Goal: Check status: Check status

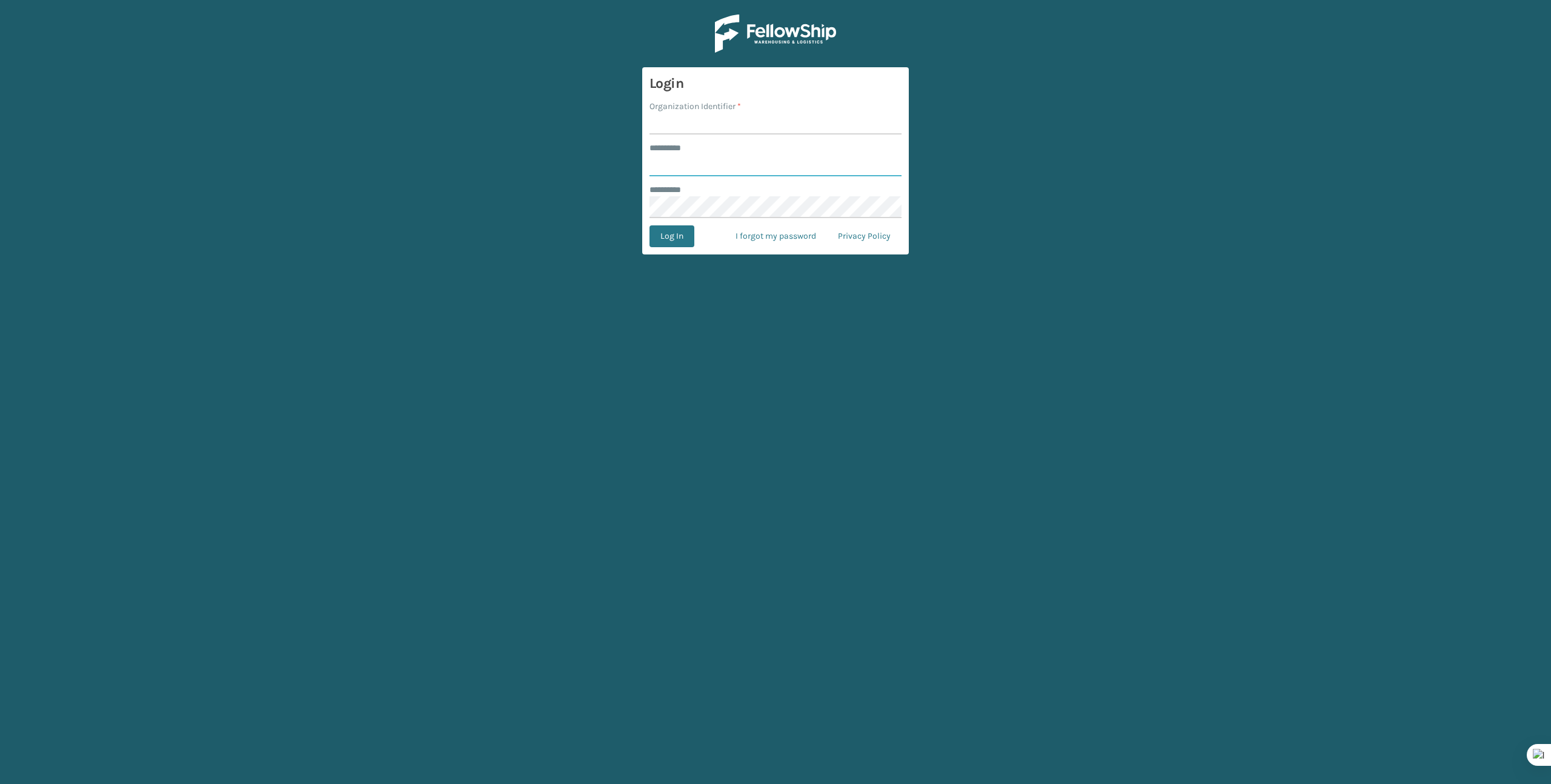
type input "*******"
click at [671, 128] on input "Organization Identifier *" at bounding box center [776, 123] width 252 height 21
type input "Brightech"
click at [678, 227] on button "Log In" at bounding box center [672, 236] width 45 height 21
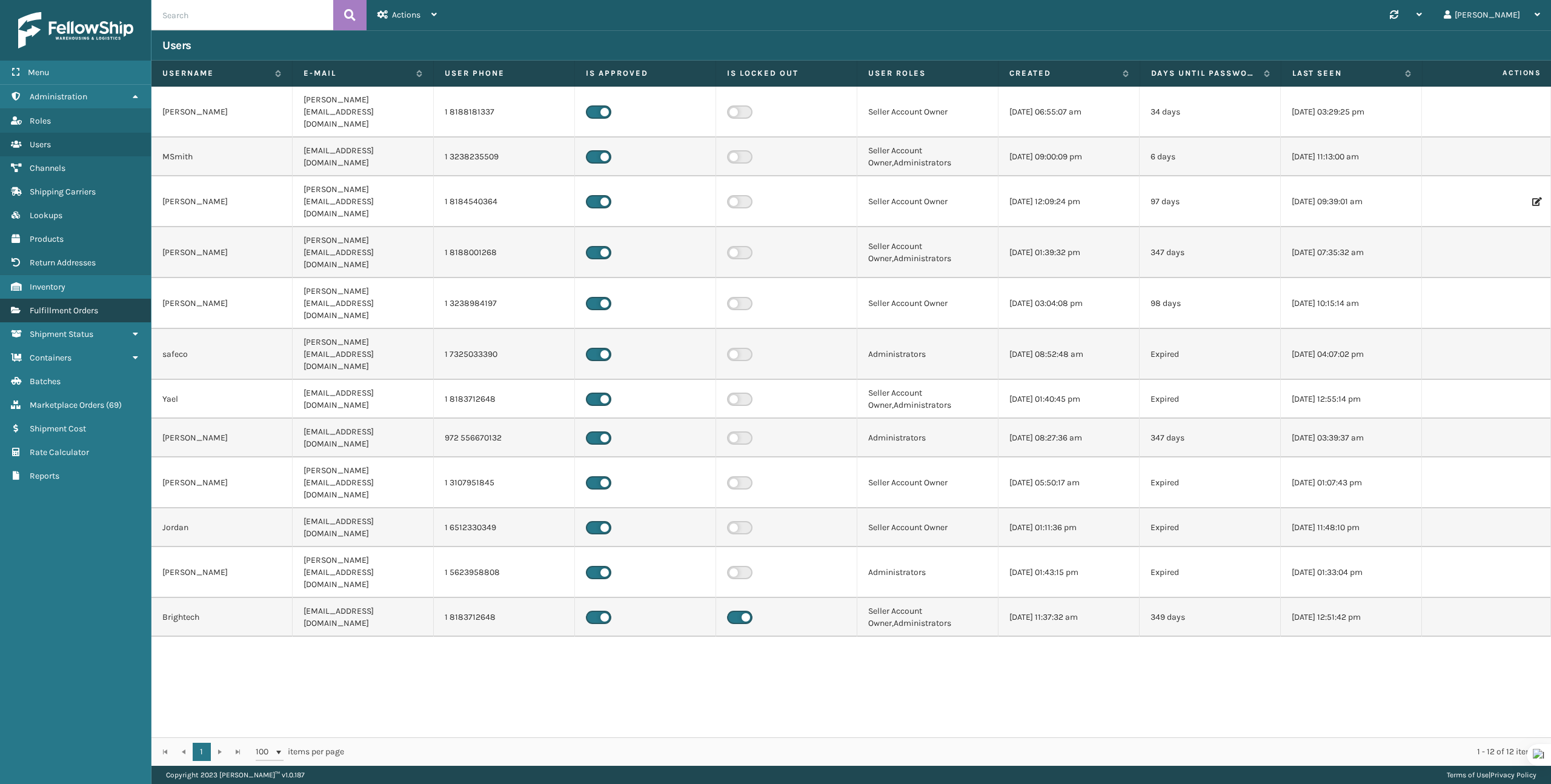
click at [54, 306] on span "Fulfillment Orders" at bounding box center [64, 310] width 68 height 10
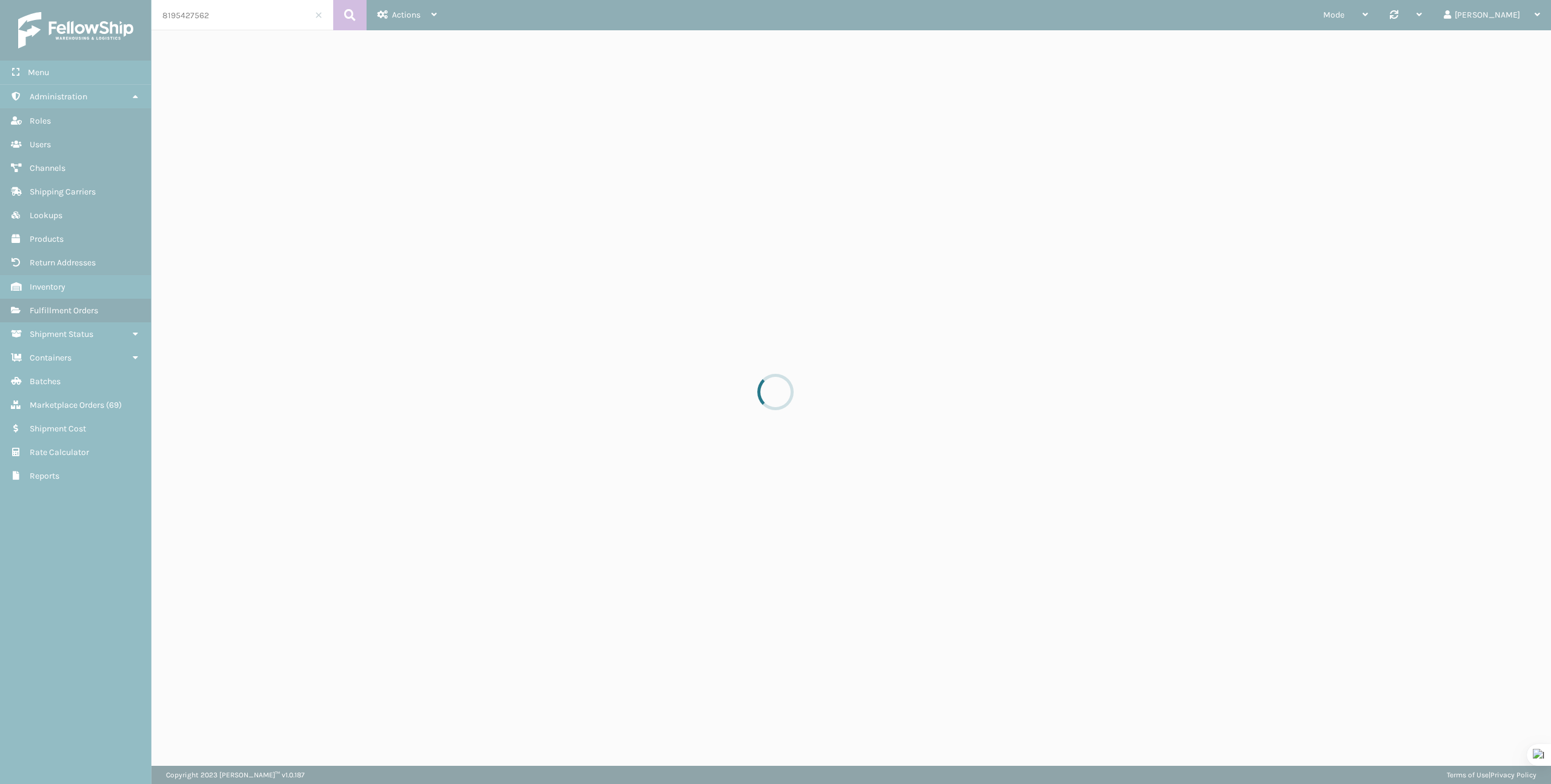
click at [219, 18] on div at bounding box center [776, 392] width 1551 height 784
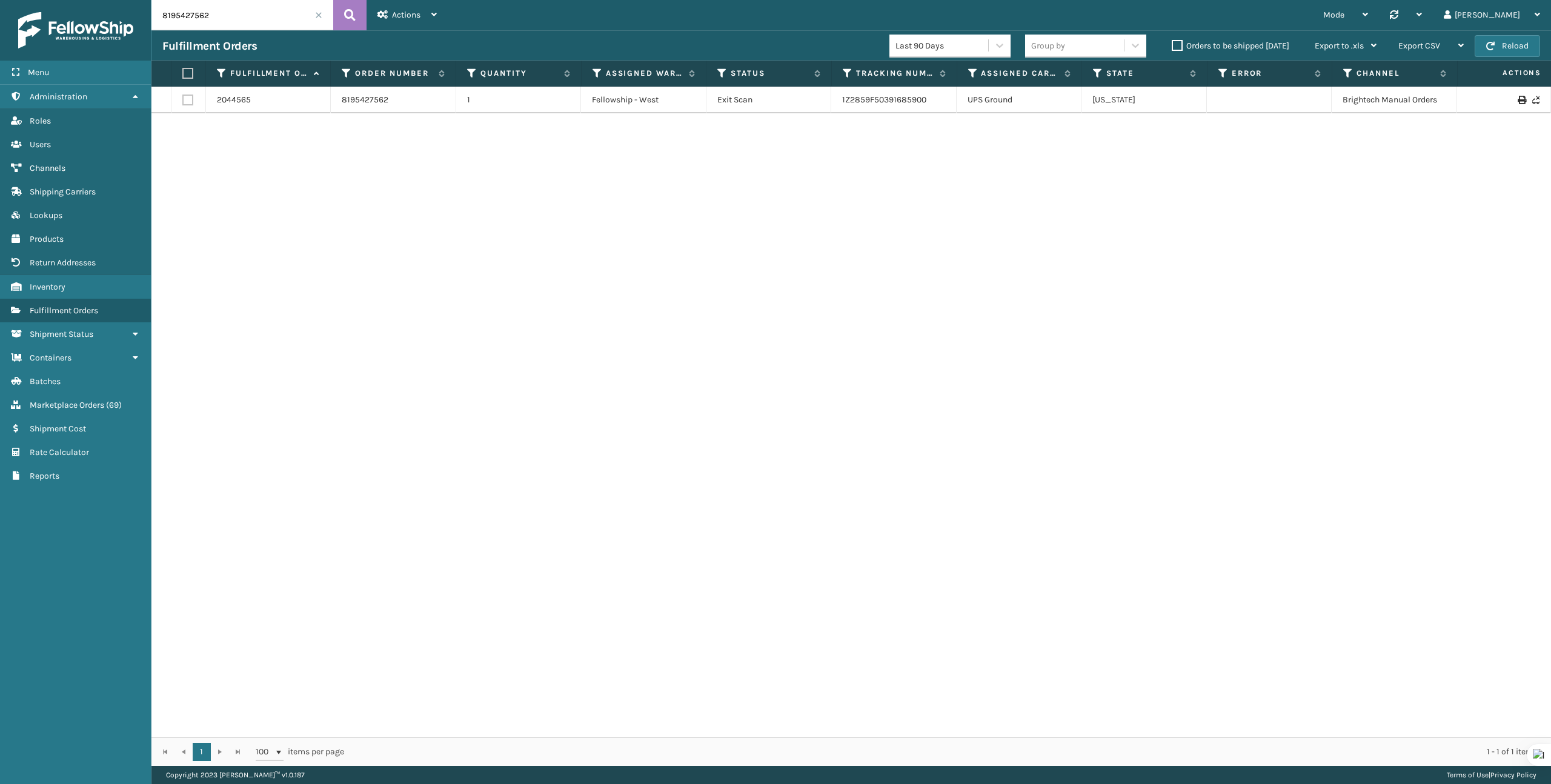
click at [219, 17] on input "8195427562" at bounding box center [242, 15] width 182 height 30
paste input "7680-0200915"
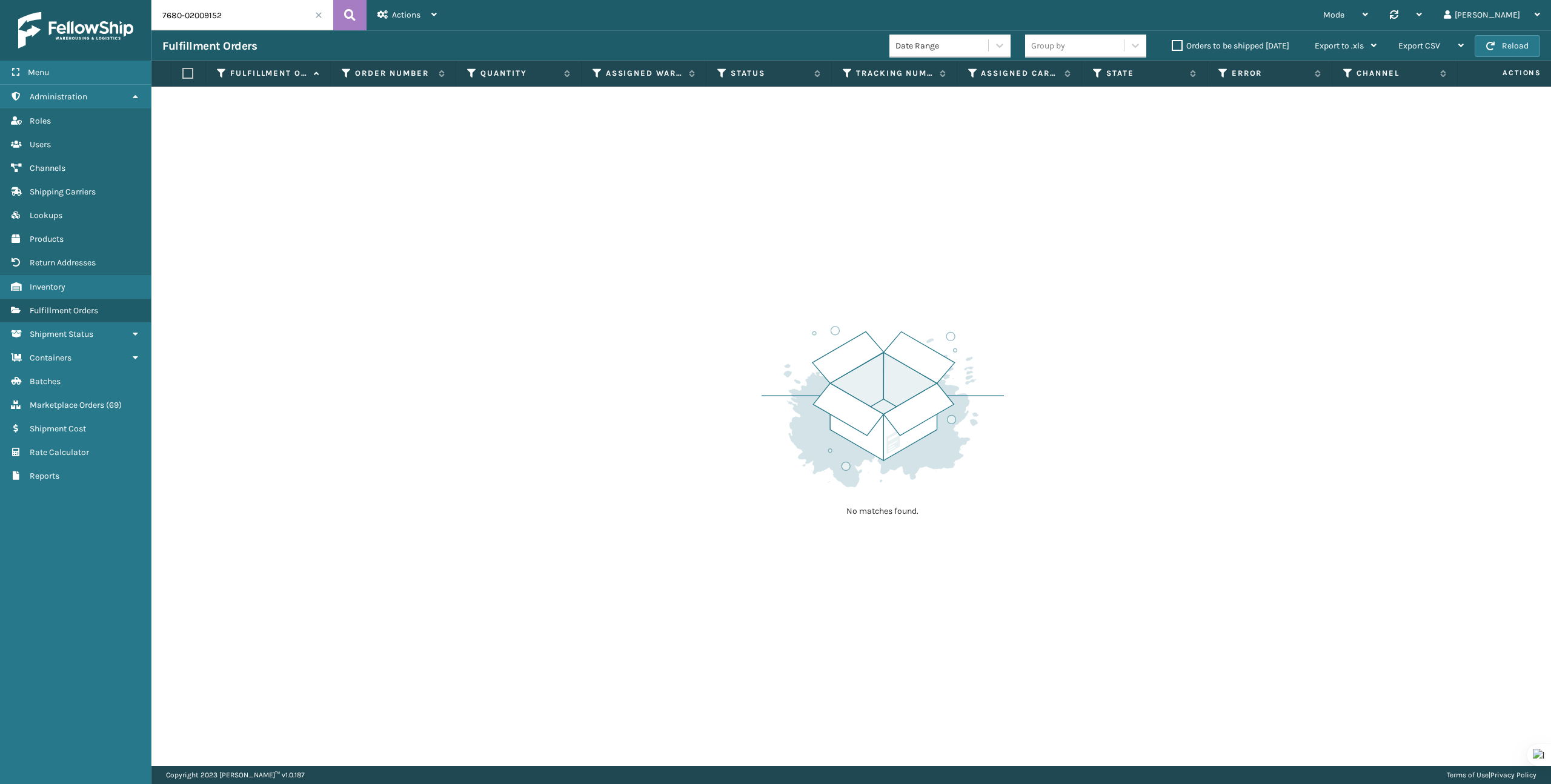
click at [265, 21] on input "7680-02009152" at bounding box center [242, 15] width 182 height 30
paste input "83323323"
click at [221, 11] on input "783323323" at bounding box center [242, 15] width 182 height 30
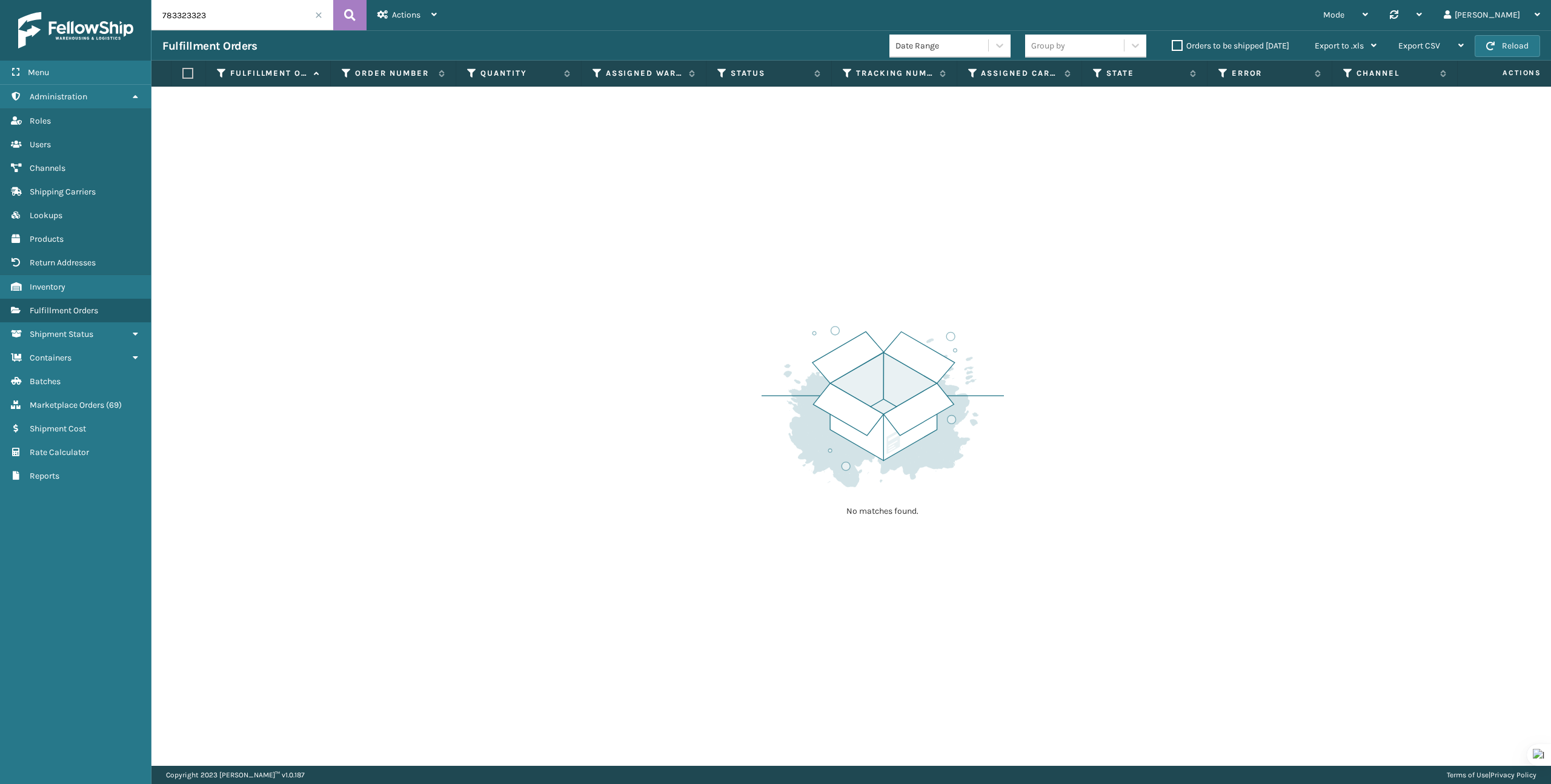
click at [221, 11] on input "783323323" at bounding box center [242, 15] width 182 height 30
paste input "CS593715020"
type input "CS593715020"
click at [57, 400] on span "Marketplace Orders" at bounding box center [67, 404] width 75 height 10
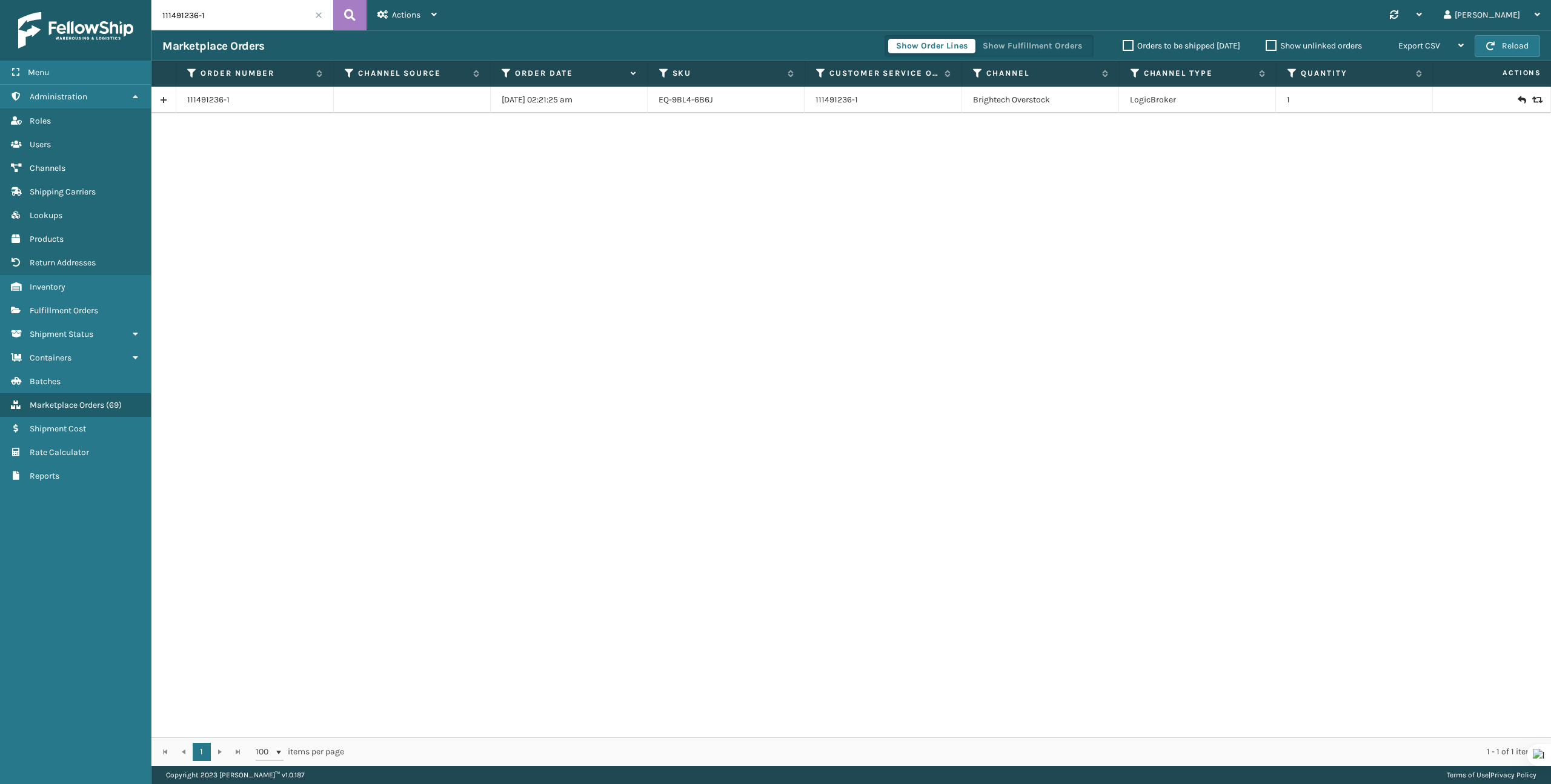
click at [210, 29] on input "111491236-1" at bounding box center [242, 15] width 182 height 30
click at [213, 19] on input "111491236-1" at bounding box center [242, 15] width 182 height 30
paste input "CS593715020"
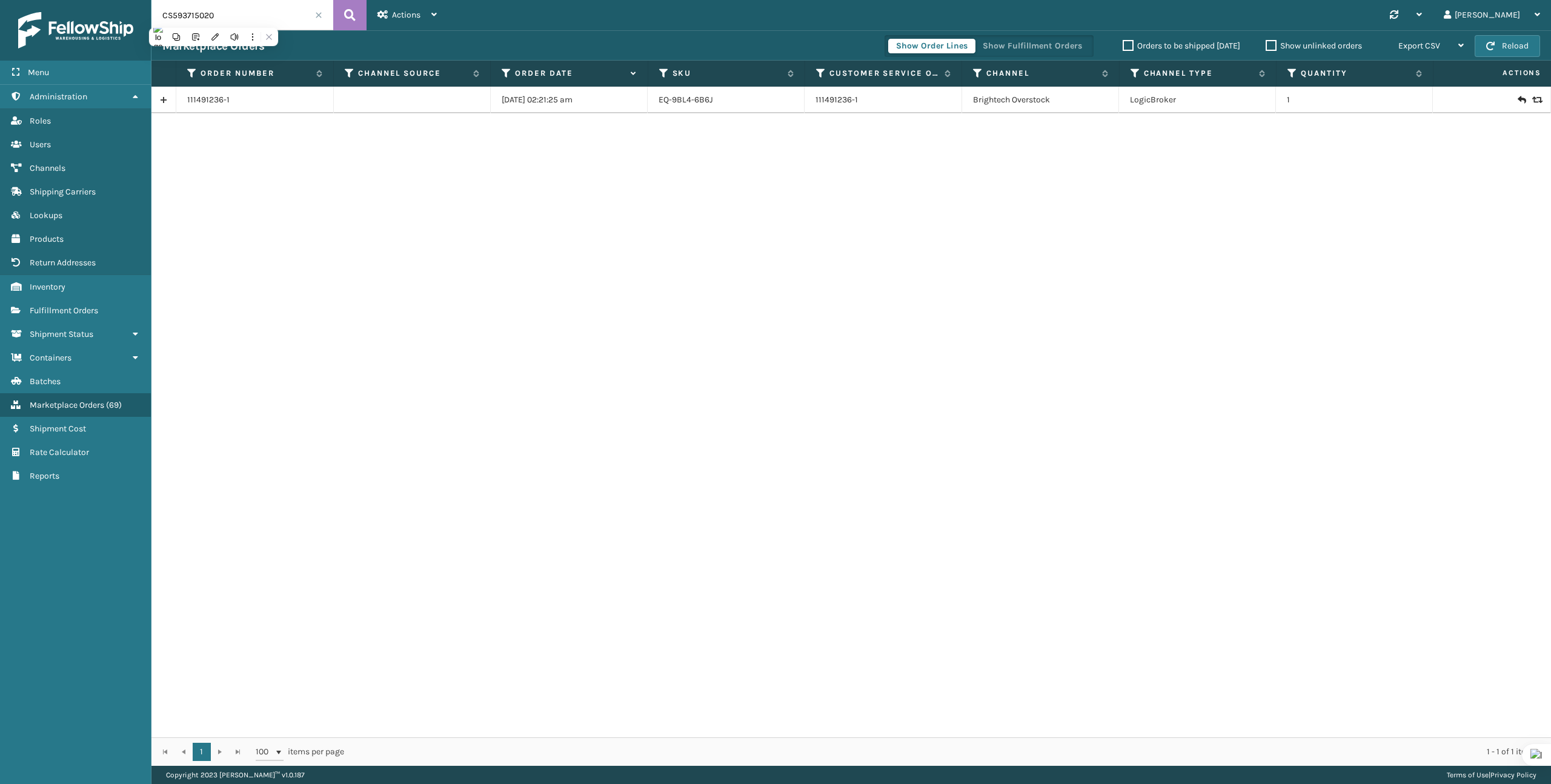
type input "CS593715020"
